Goal: Use online tool/utility

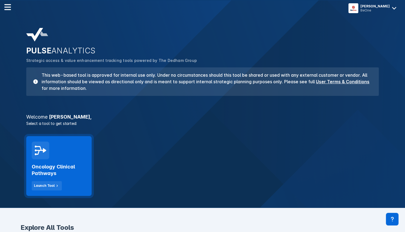
click at [68, 161] on div "Oncology Clinical Pathways Launch Tool" at bounding box center [59, 174] width 54 height 31
